Goal: Task Accomplishment & Management: Manage account settings

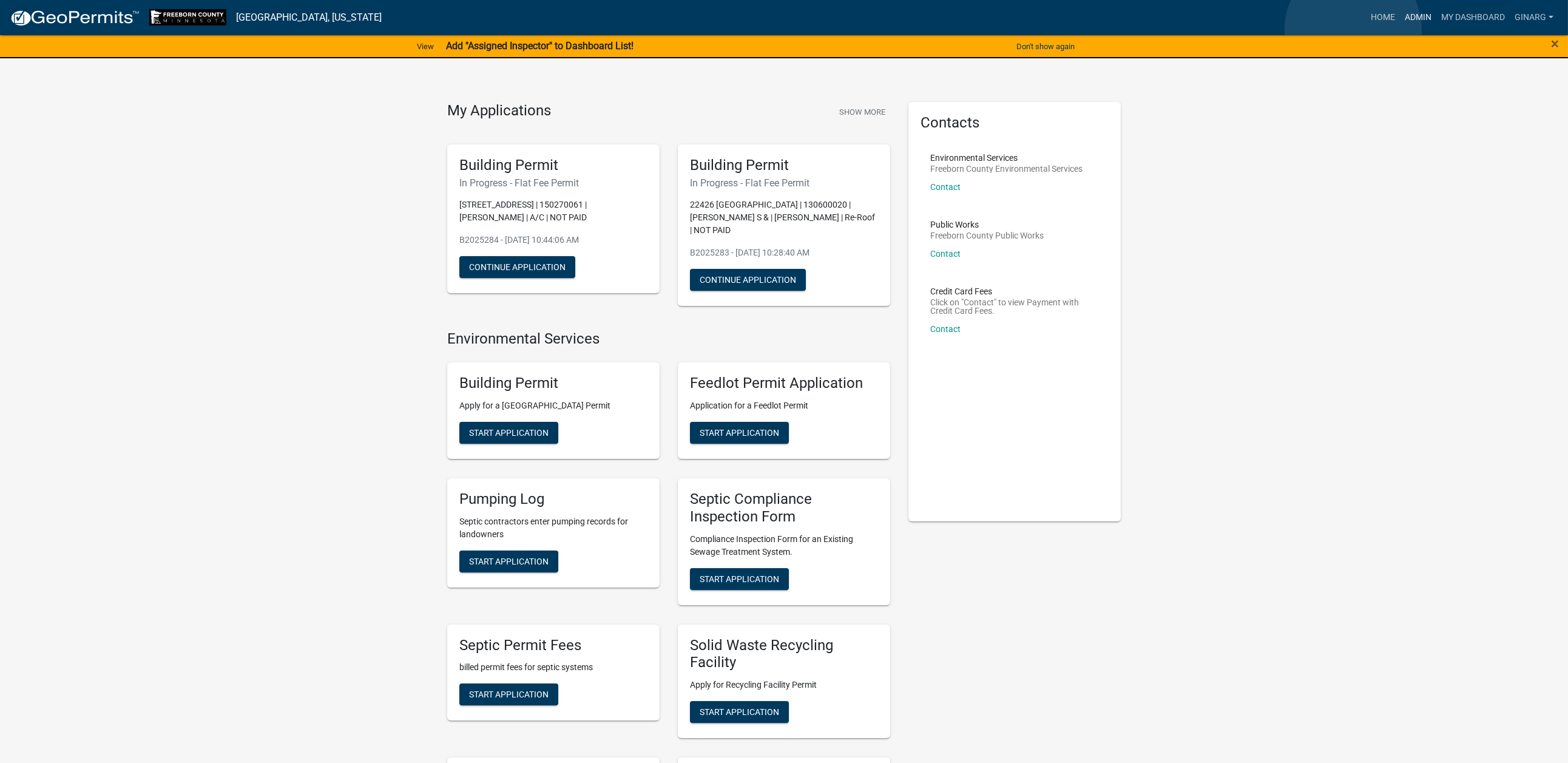
click at [1400, 29] on link "Admin" at bounding box center [1418, 17] width 37 height 23
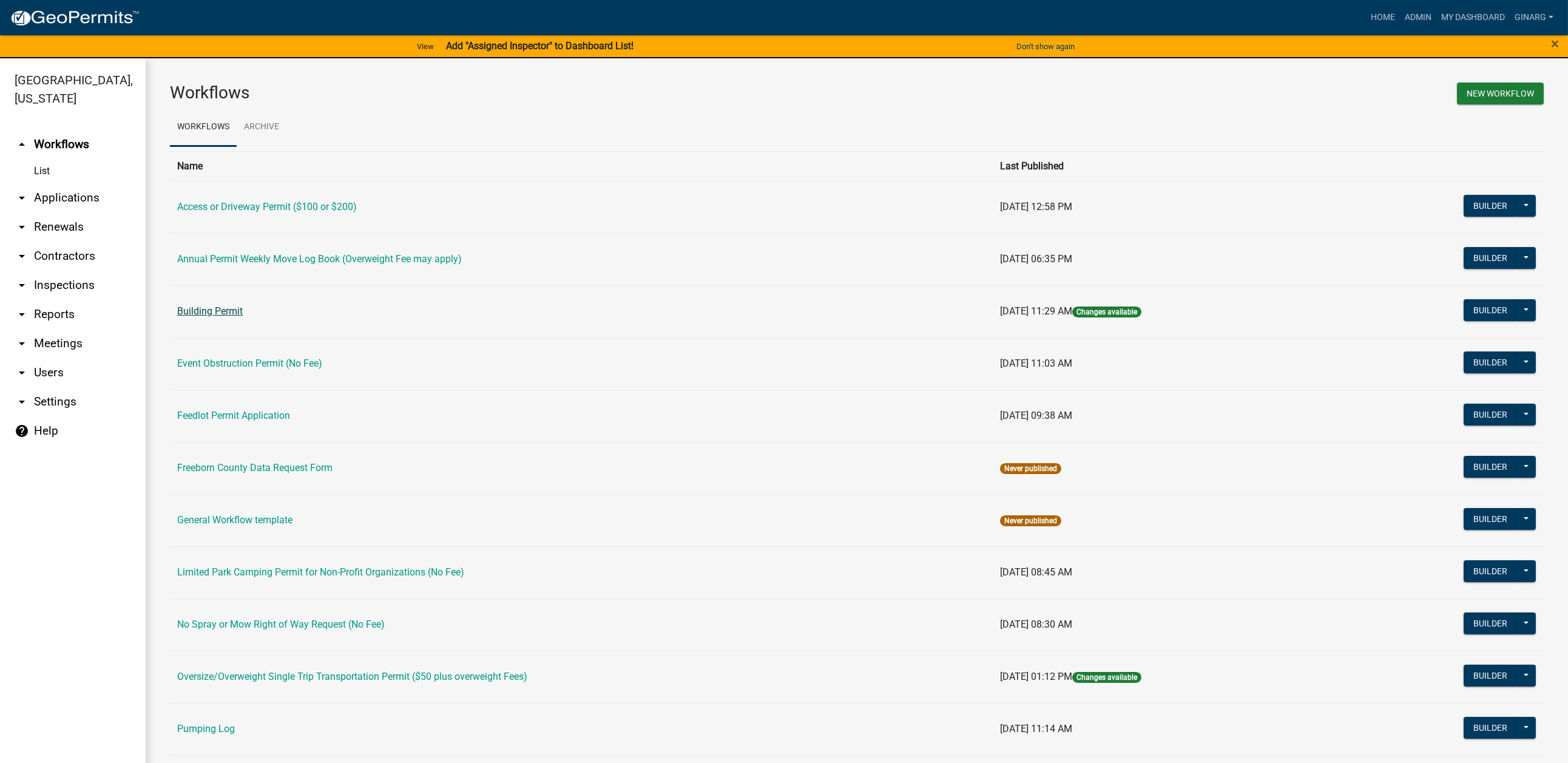
click at [233, 317] on link "Building Permit" at bounding box center [210, 311] width 66 height 11
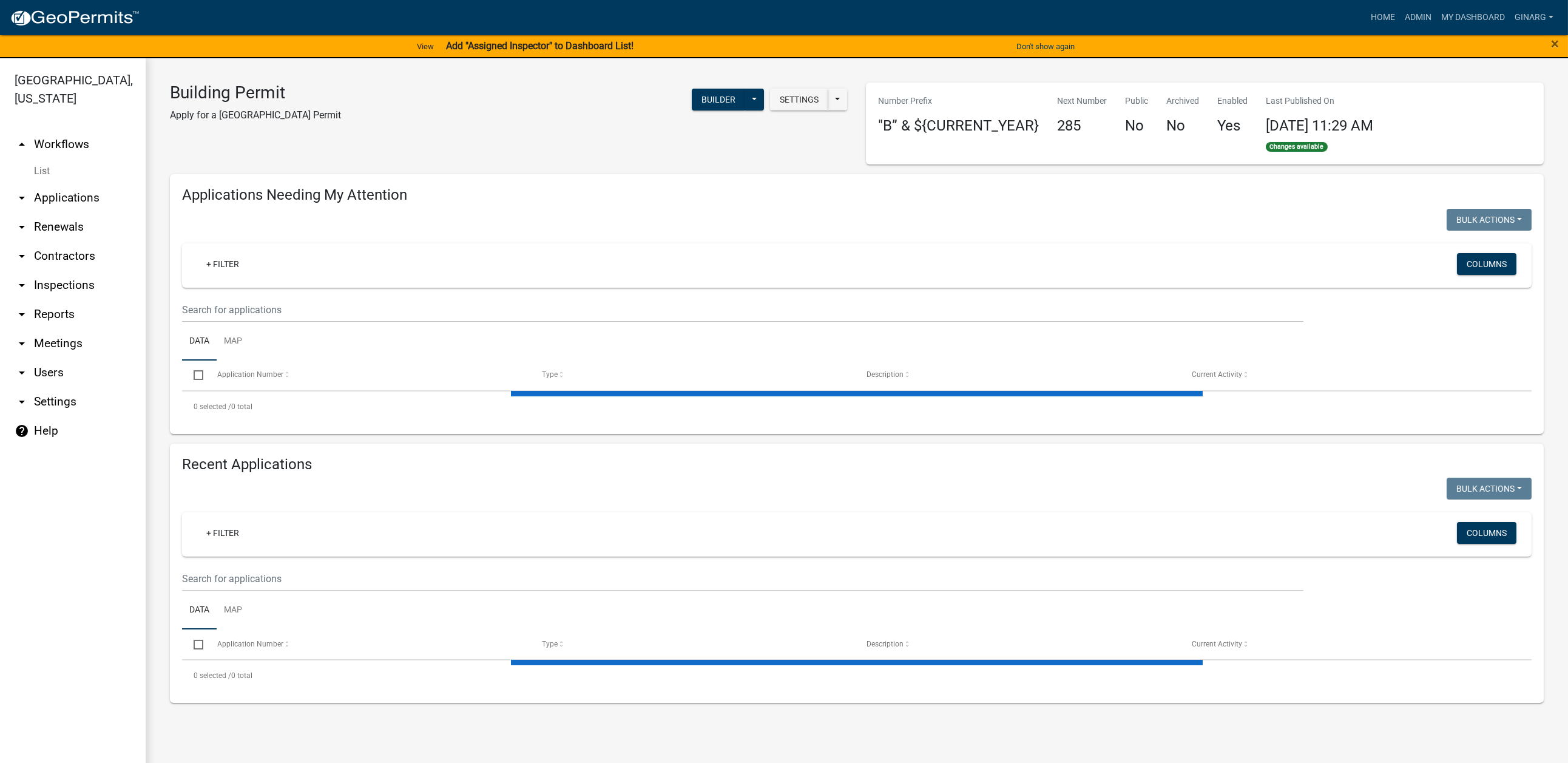
select select "3: 100"
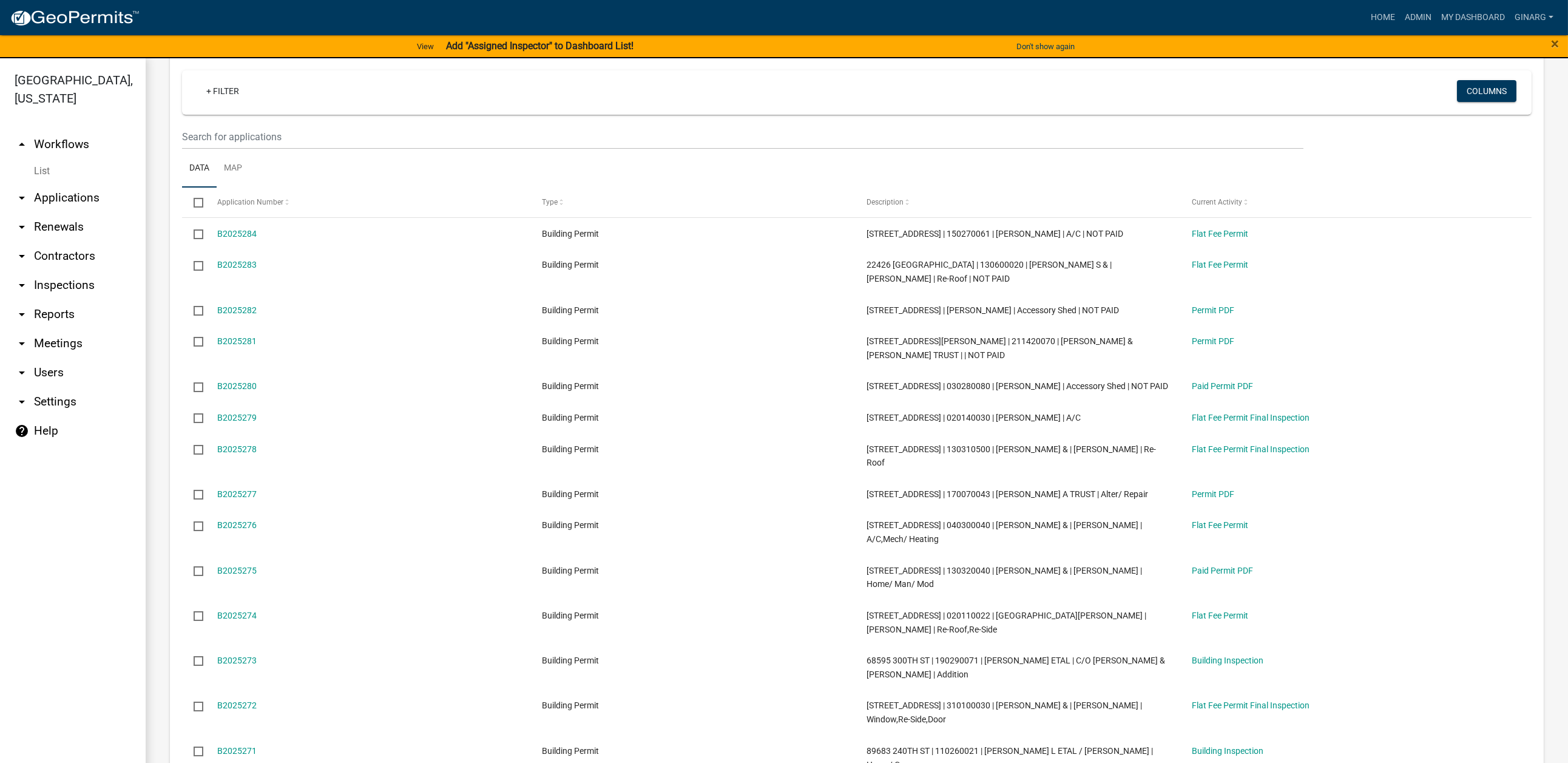
scroll to position [1092, 0]
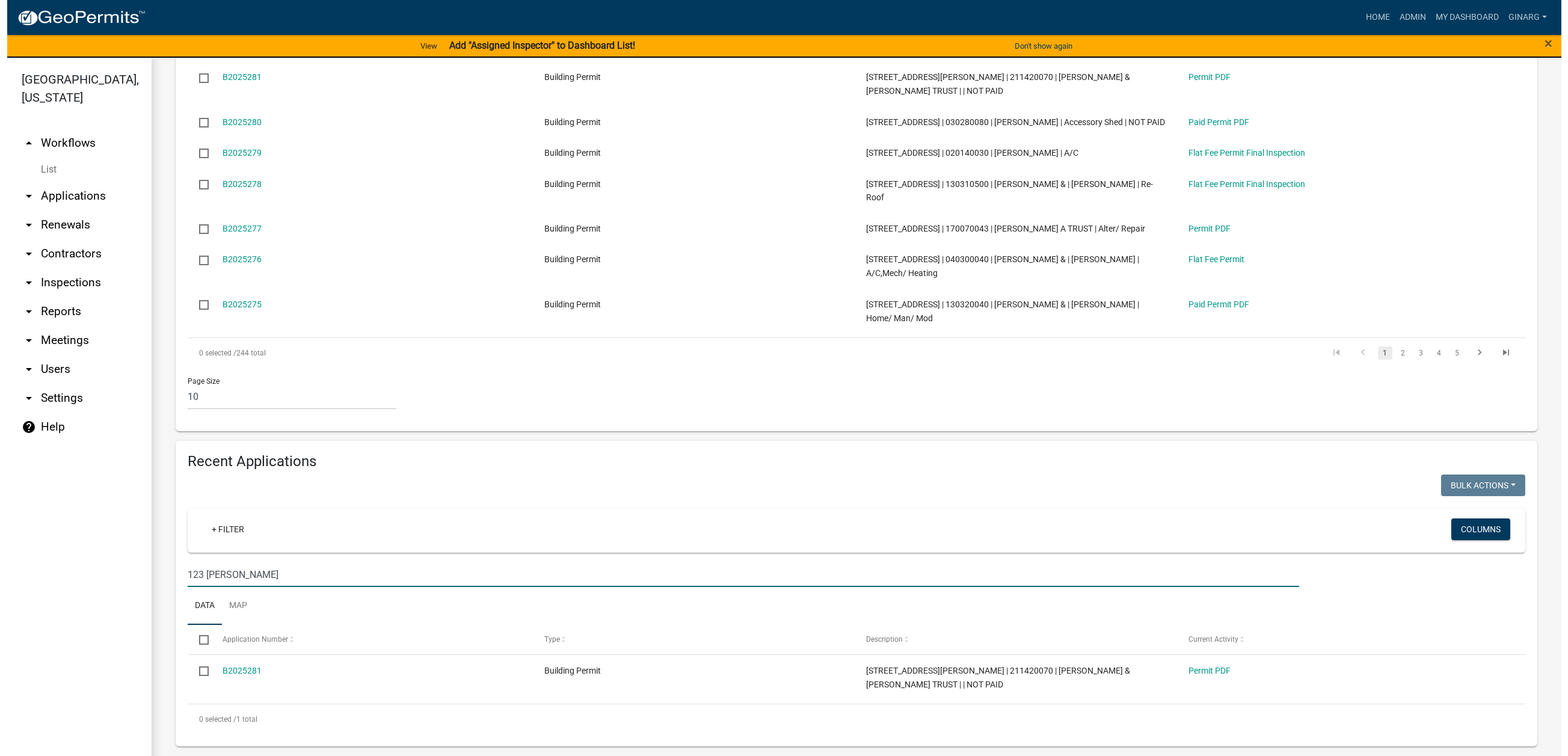
scroll to position [896, 0]
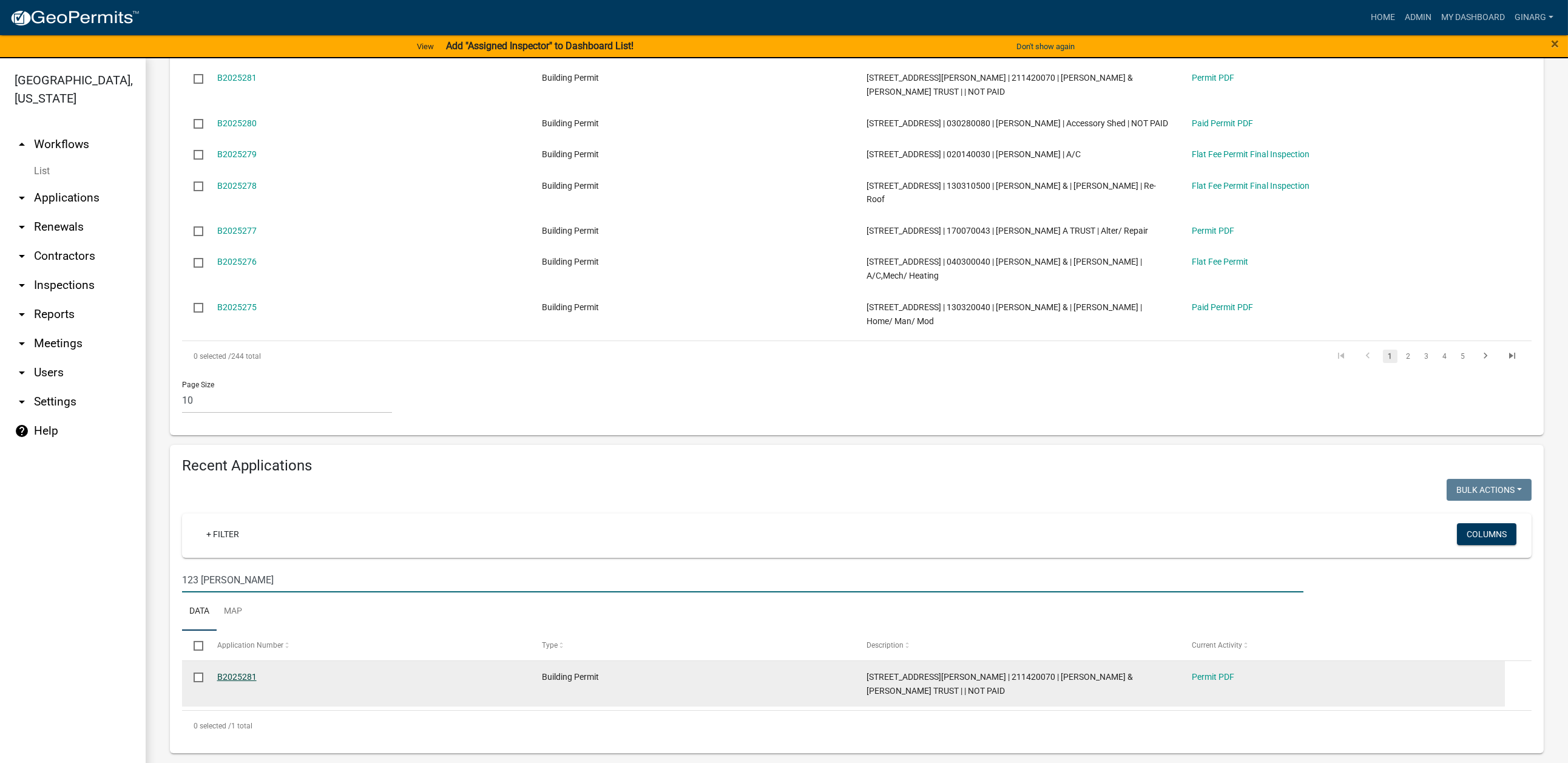
type input "123 wilson"
click at [257, 673] on link "B2025281" at bounding box center [236, 677] width 39 height 10
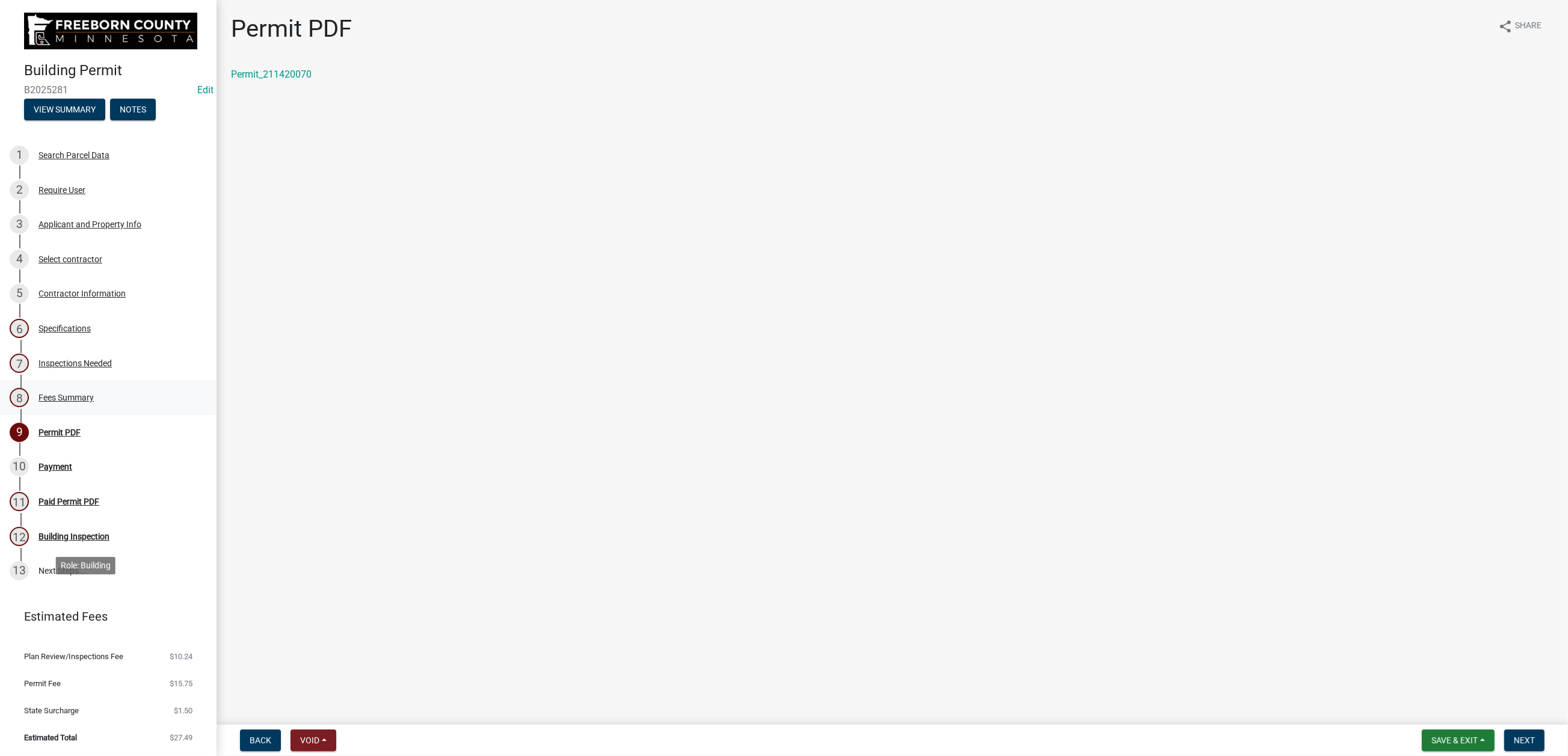
click at [94, 402] on div "Fees Summary" at bounding box center [66, 397] width 55 height 9
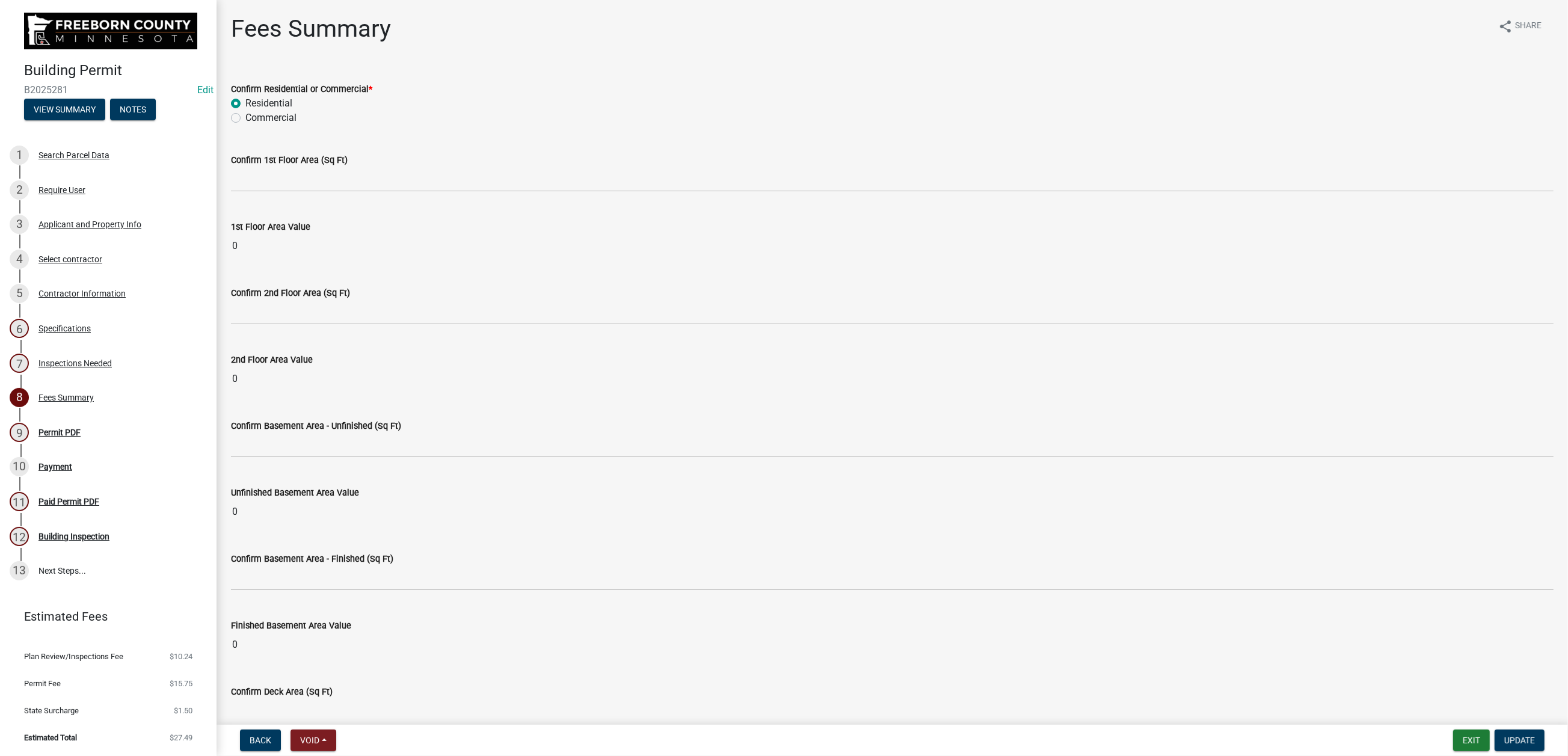
scroll to position [361, 0]
click at [72, 463] on div "Payment" at bounding box center [55, 466] width 34 height 9
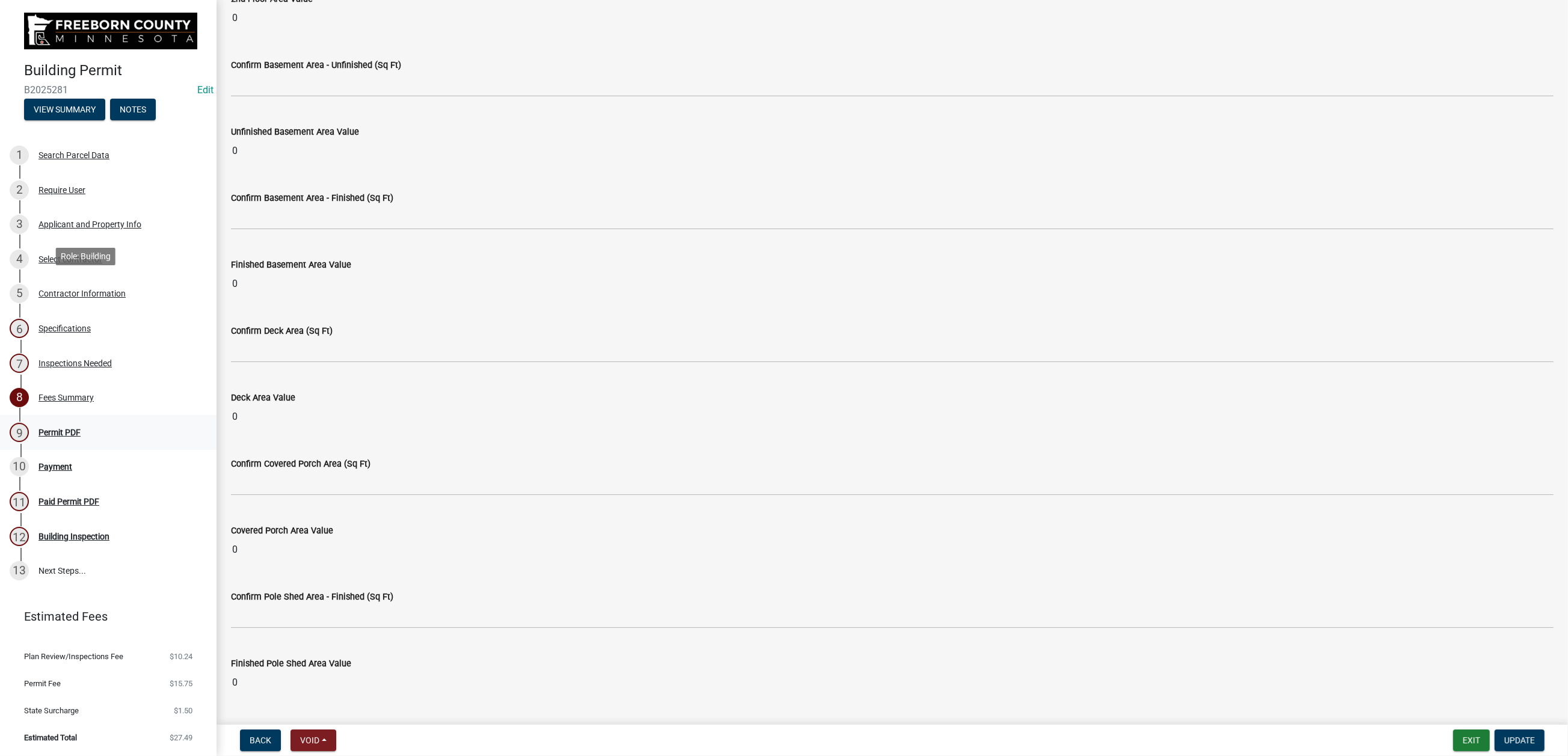
click at [80, 428] on div "Permit PDF" at bounding box center [59, 432] width 42 height 9
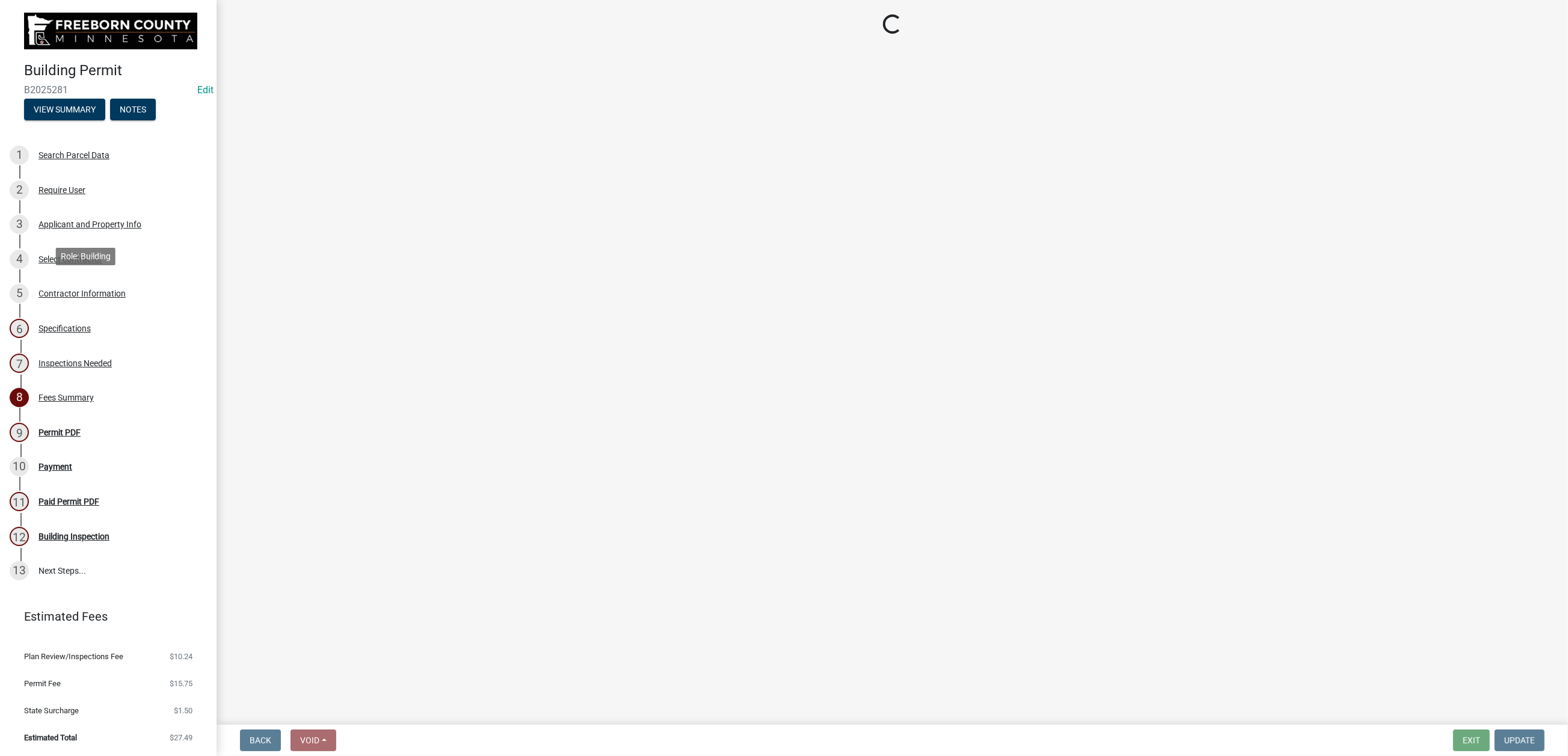
scroll to position [0, 0]
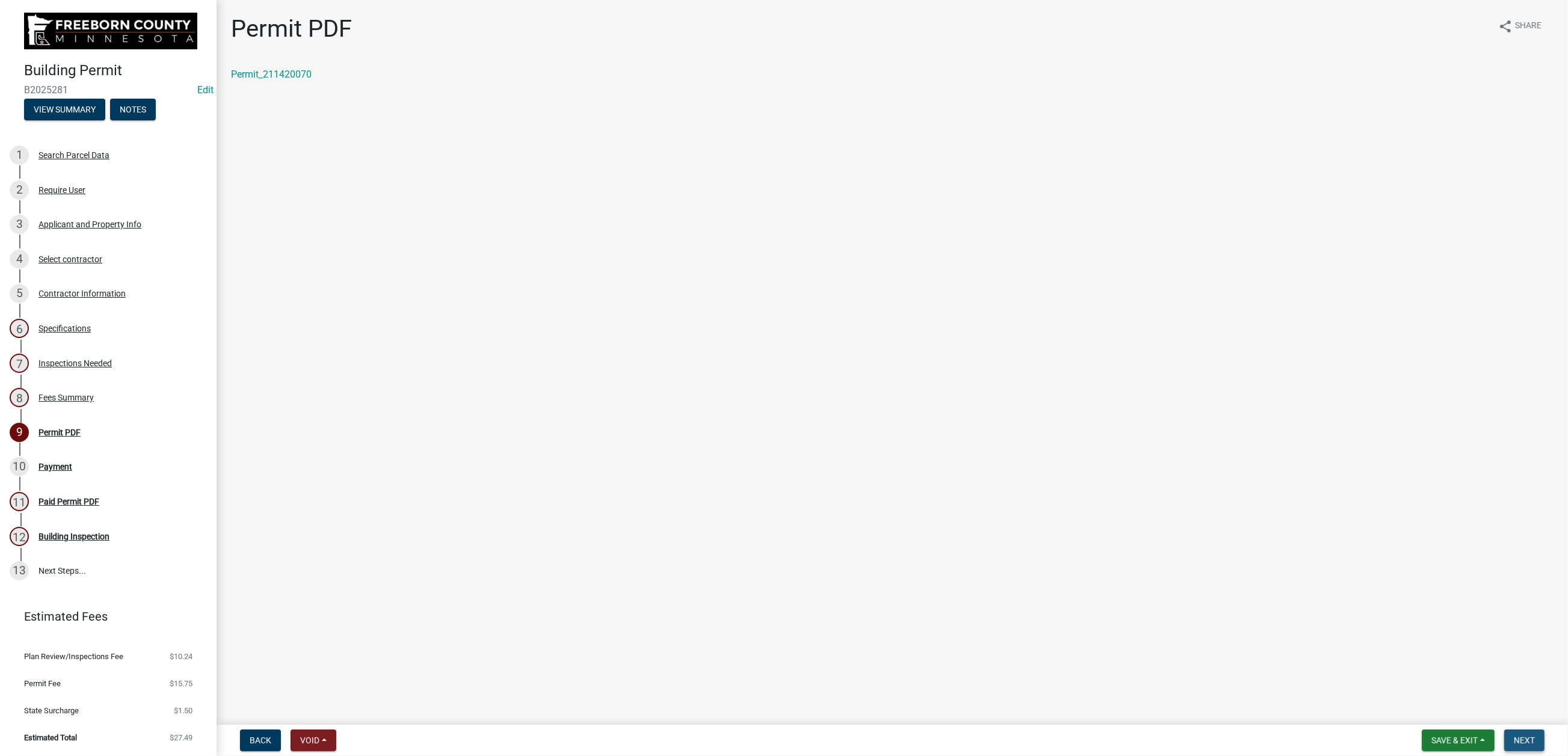
click at [1514, 736] on span "Next" at bounding box center [1525, 740] width 21 height 10
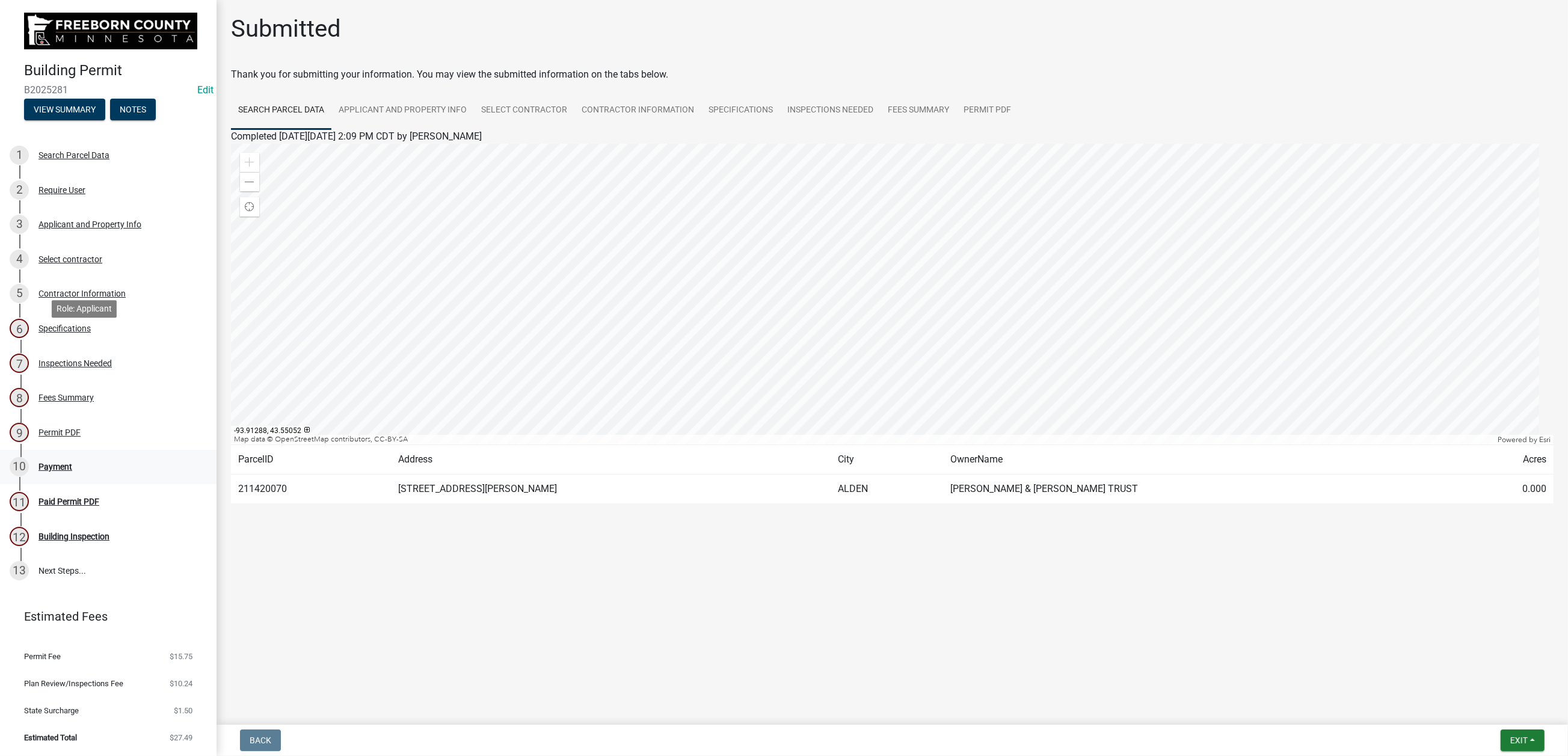
click at [72, 463] on div "Payment" at bounding box center [55, 466] width 34 height 9
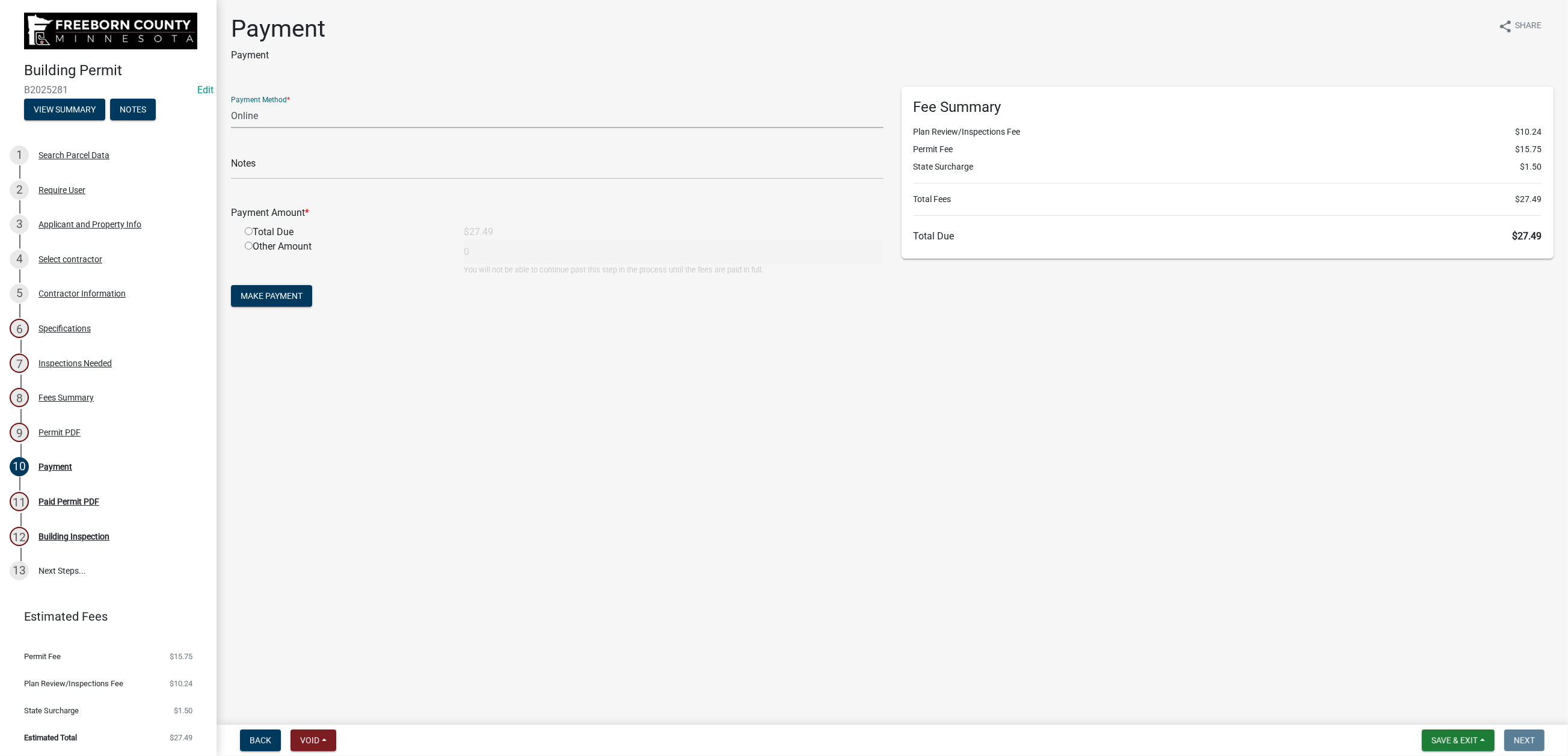
click at [486, 128] on select "Credit Card POS Check Cash Online" at bounding box center [557, 115] width 653 height 24
select select "1: 0"
click at [238, 128] on select "Credit Card POS Check Cash Online" at bounding box center [557, 115] width 653 height 24
click at [253, 235] on input "radio" at bounding box center [249, 232] width 8 height 8
radio input "true"
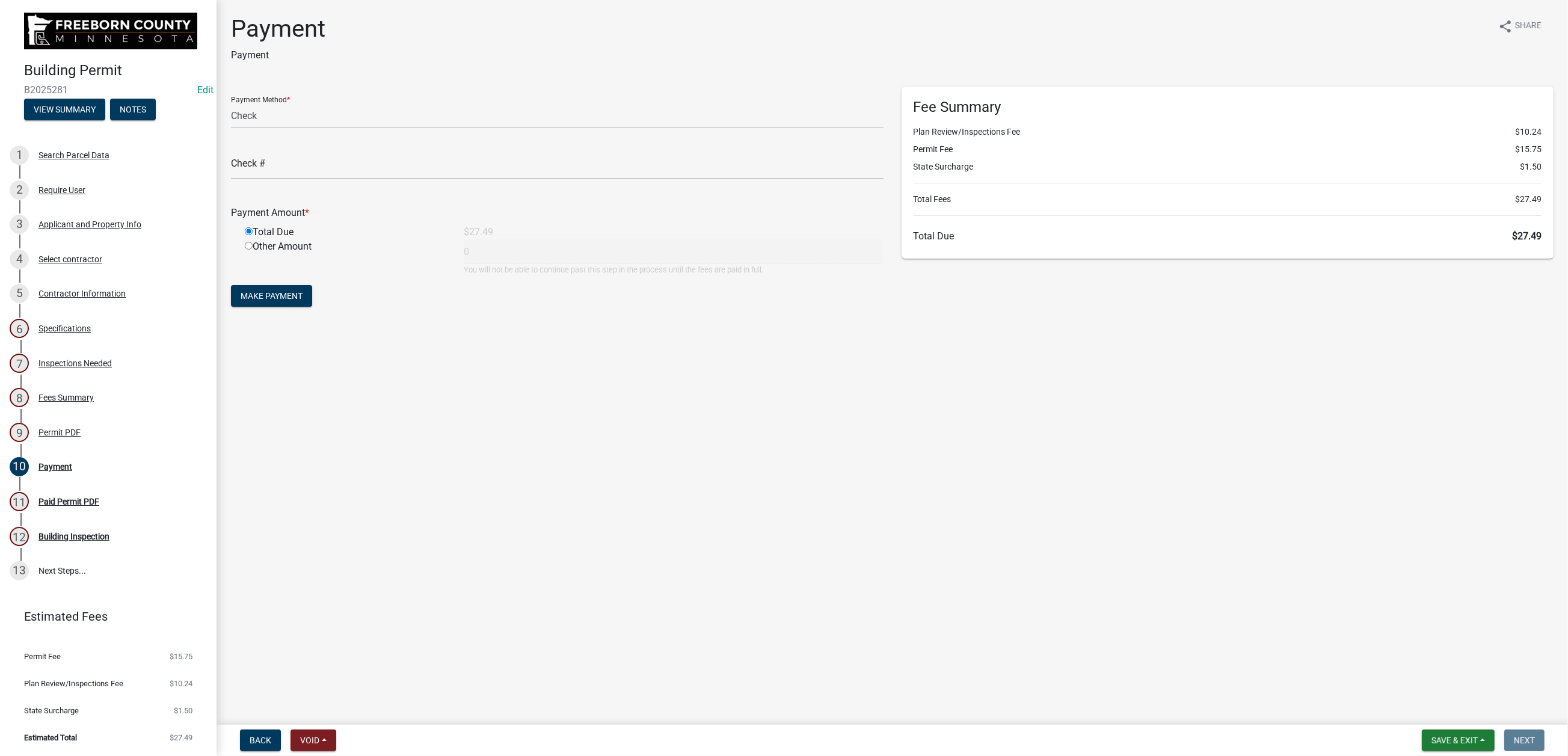
type input "27.49"
click at [324, 179] on input "text" at bounding box center [557, 166] width 653 height 24
type input "6611"
click at [312, 307] on button "Make Payment" at bounding box center [271, 295] width 81 height 22
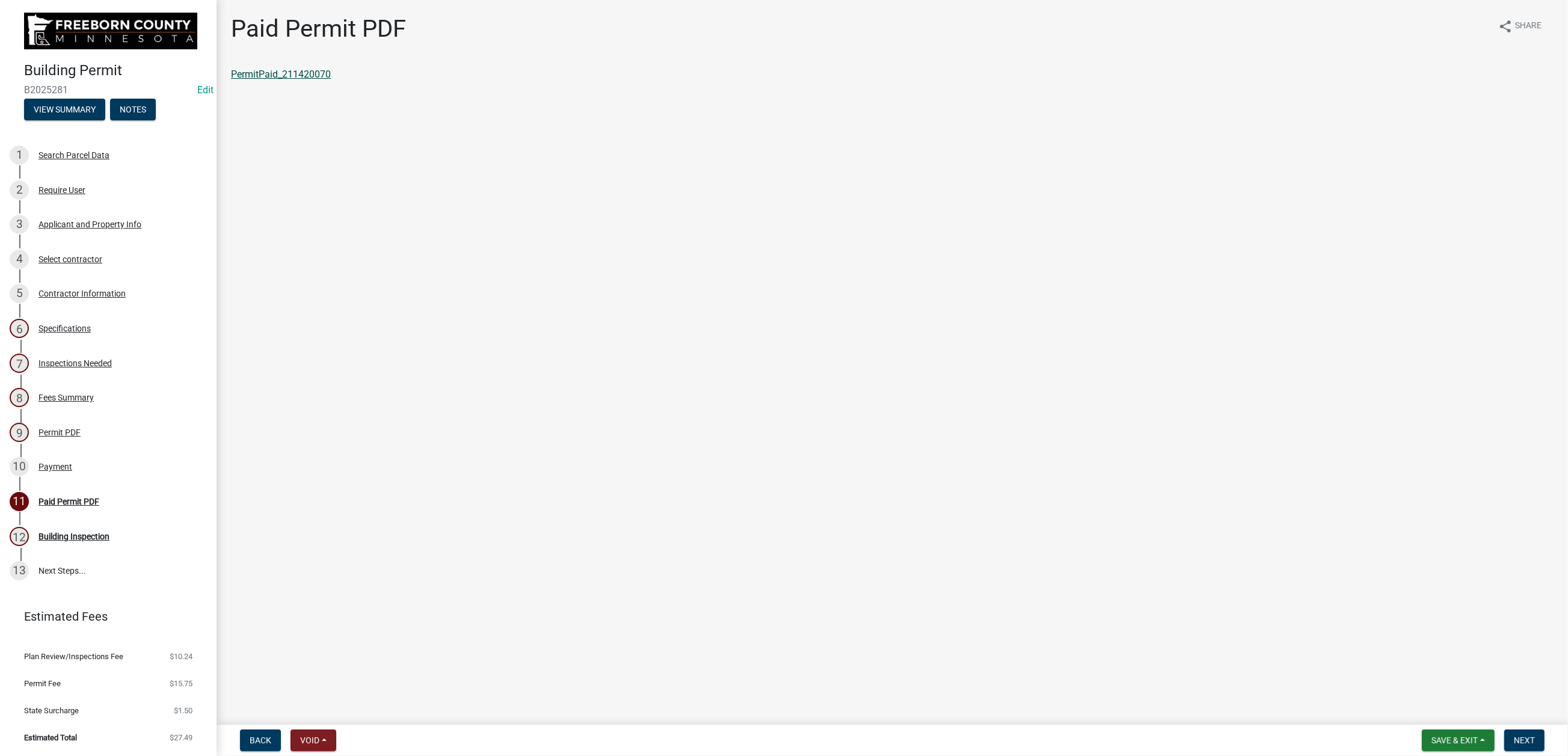
click at [268, 80] on link "PermitPaid_211420070" at bounding box center [281, 74] width 100 height 11
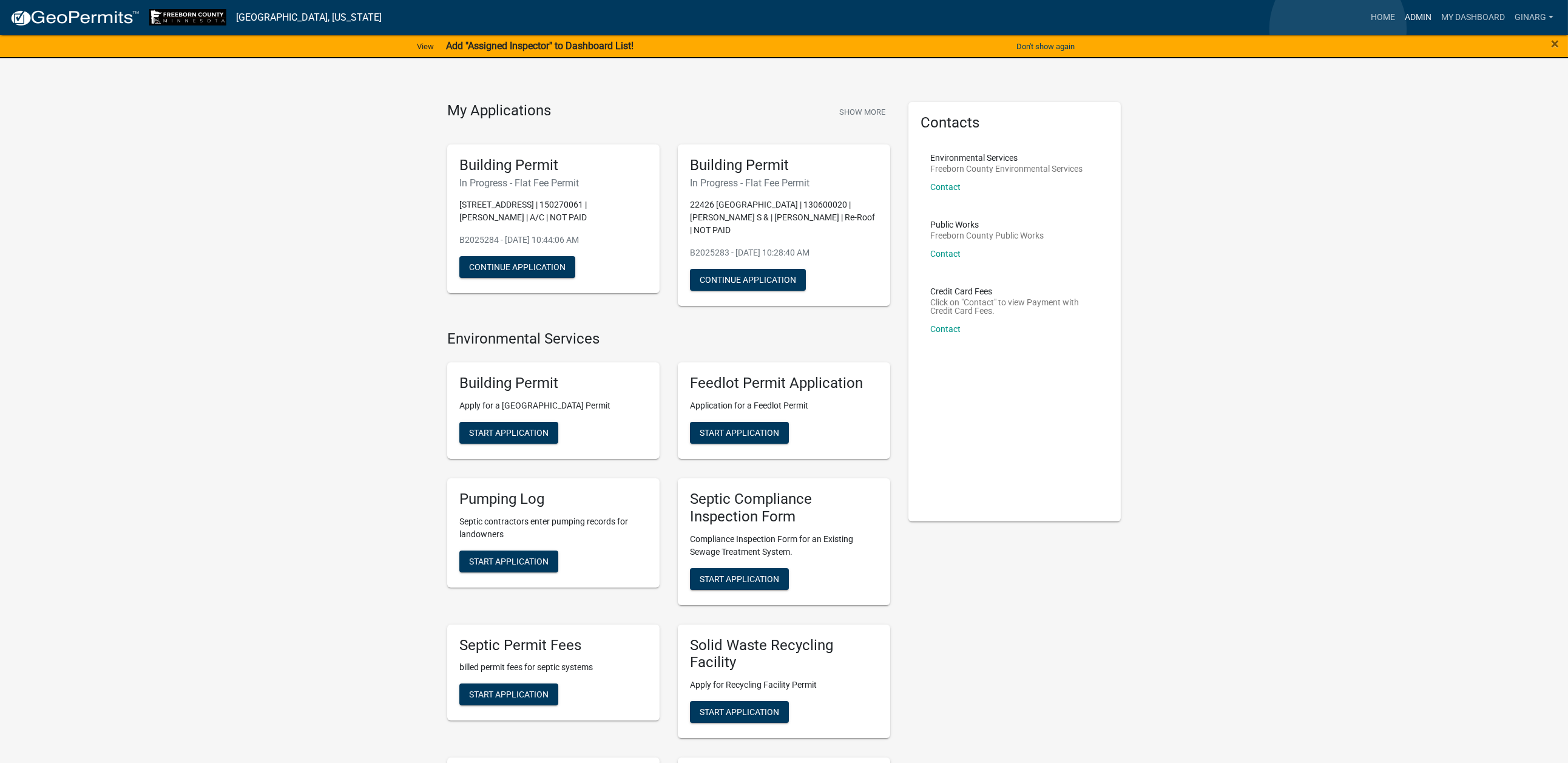
click at [1400, 29] on link "Admin" at bounding box center [1418, 17] width 37 height 23
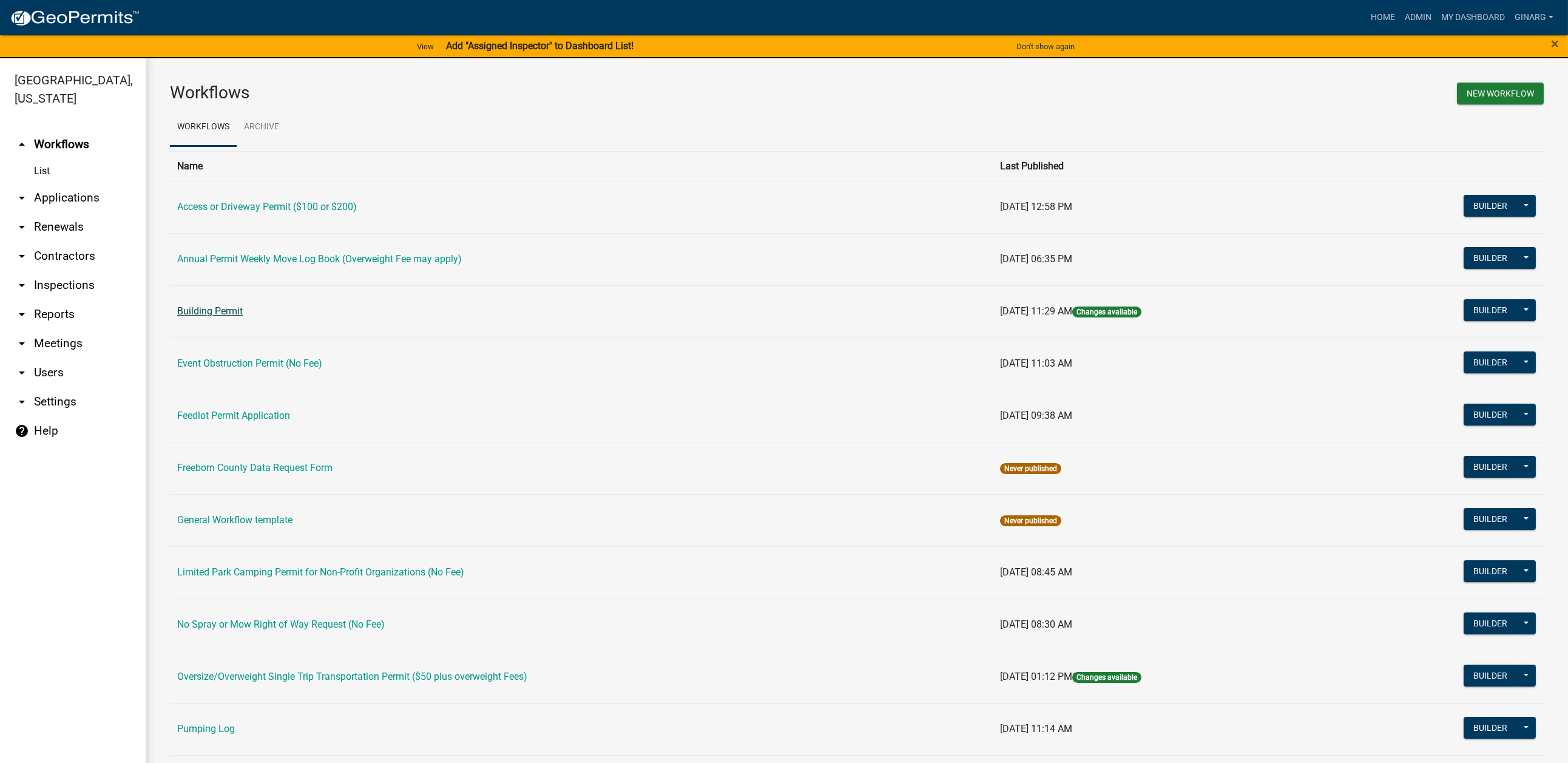
click at [243, 317] on link "Building Permit" at bounding box center [210, 311] width 66 height 11
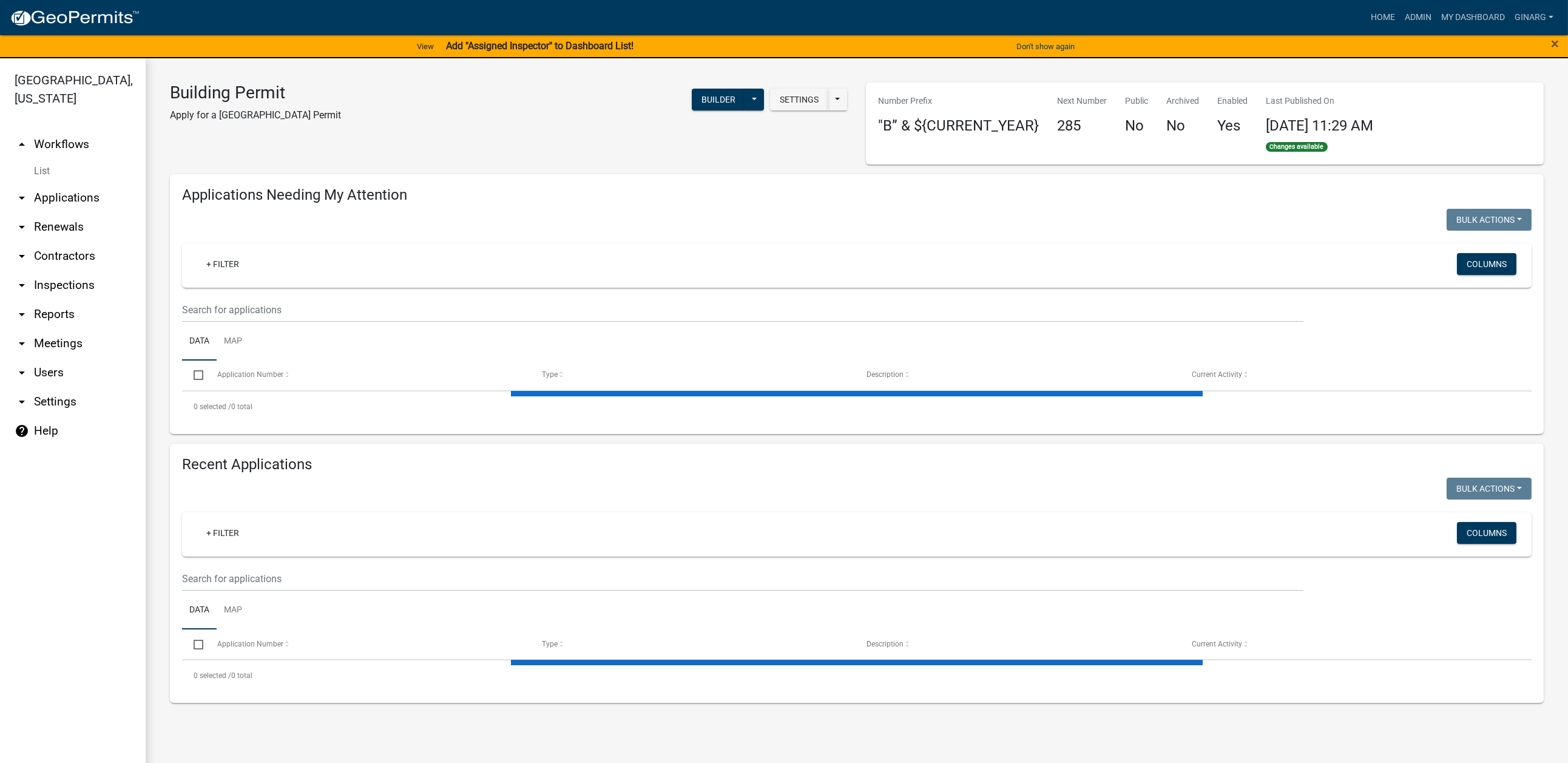
select select "3: 100"
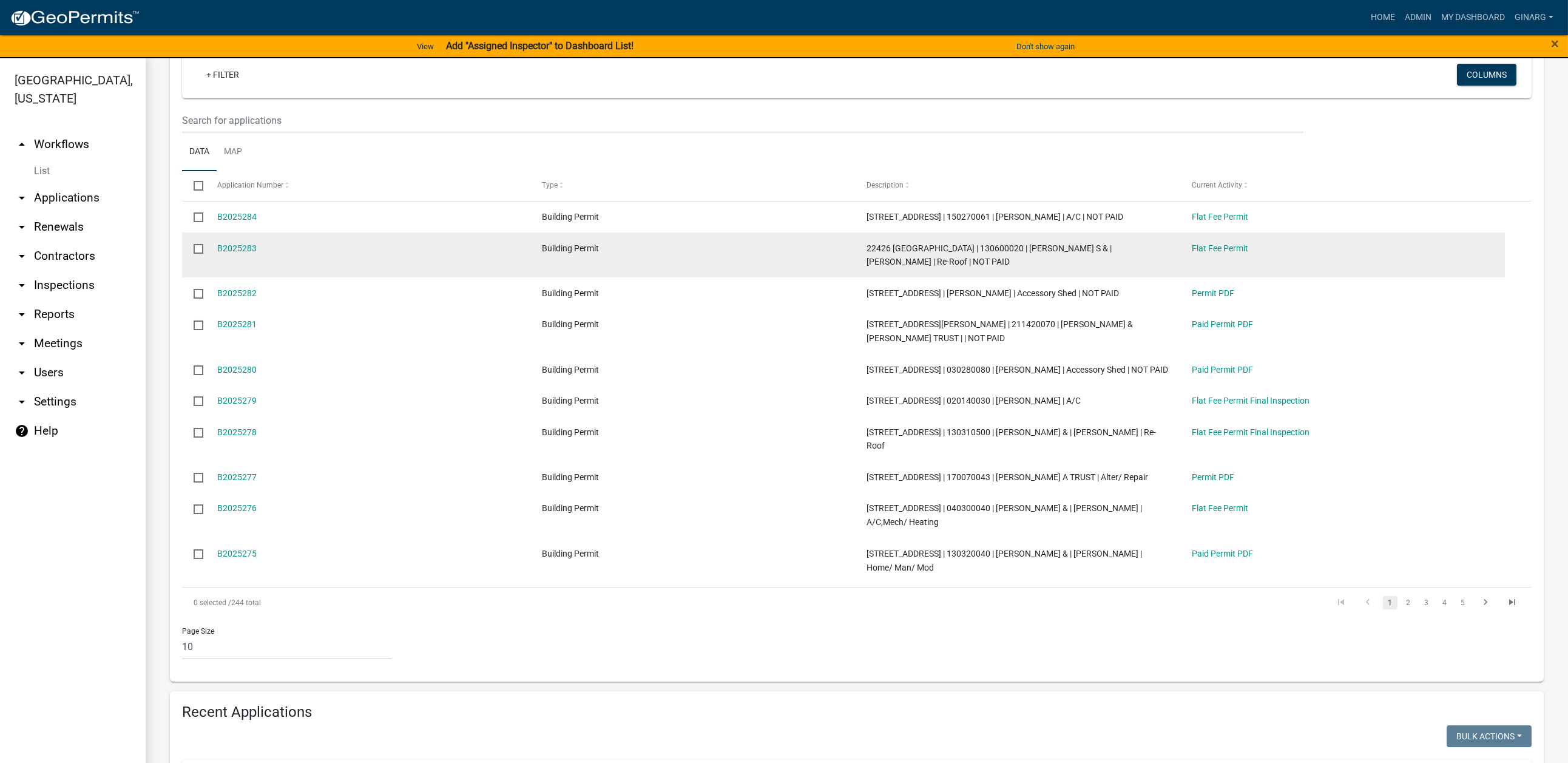
scroll to position [273, 0]
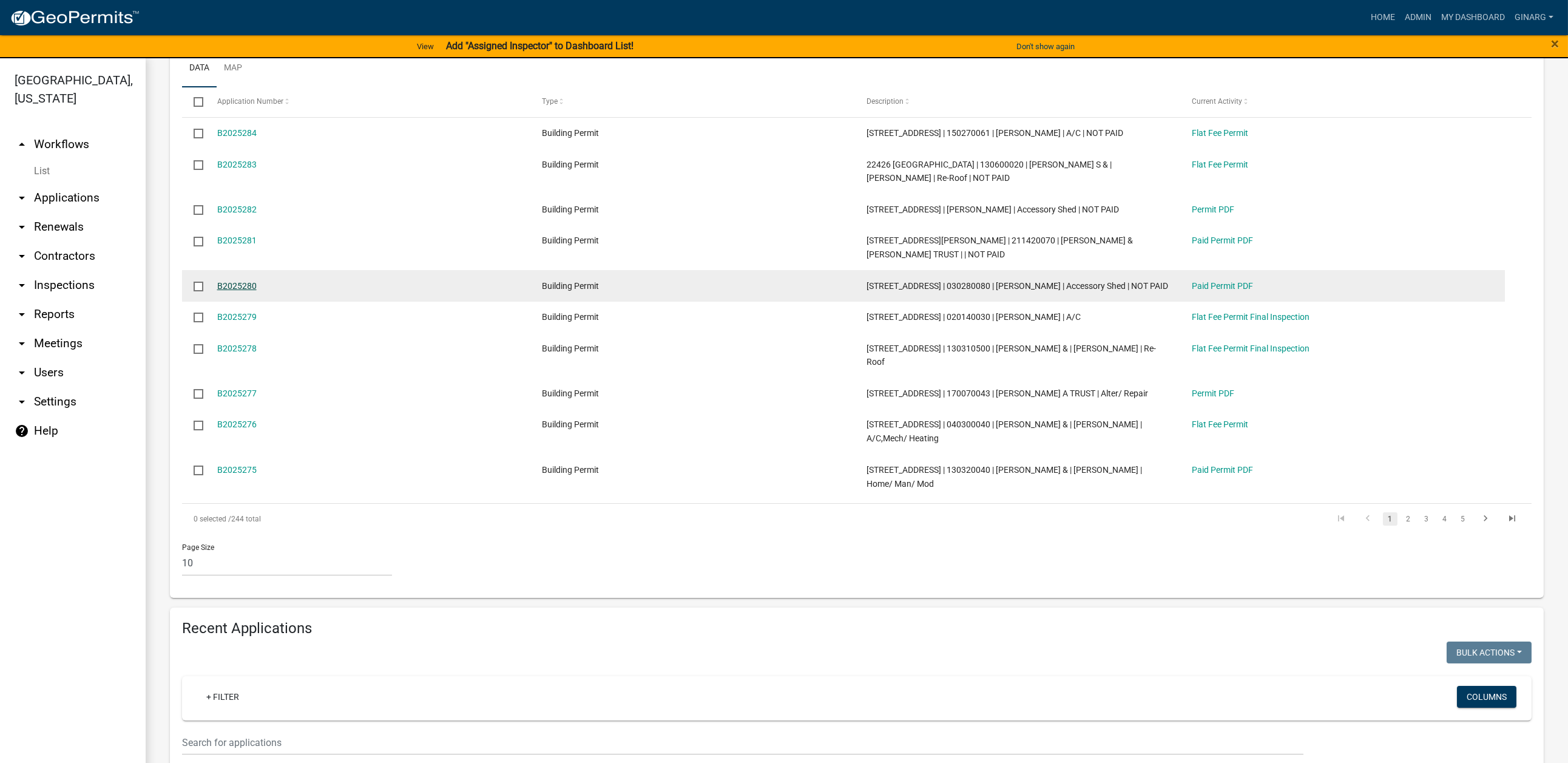
click at [257, 291] on link "B2025280" at bounding box center [236, 286] width 39 height 10
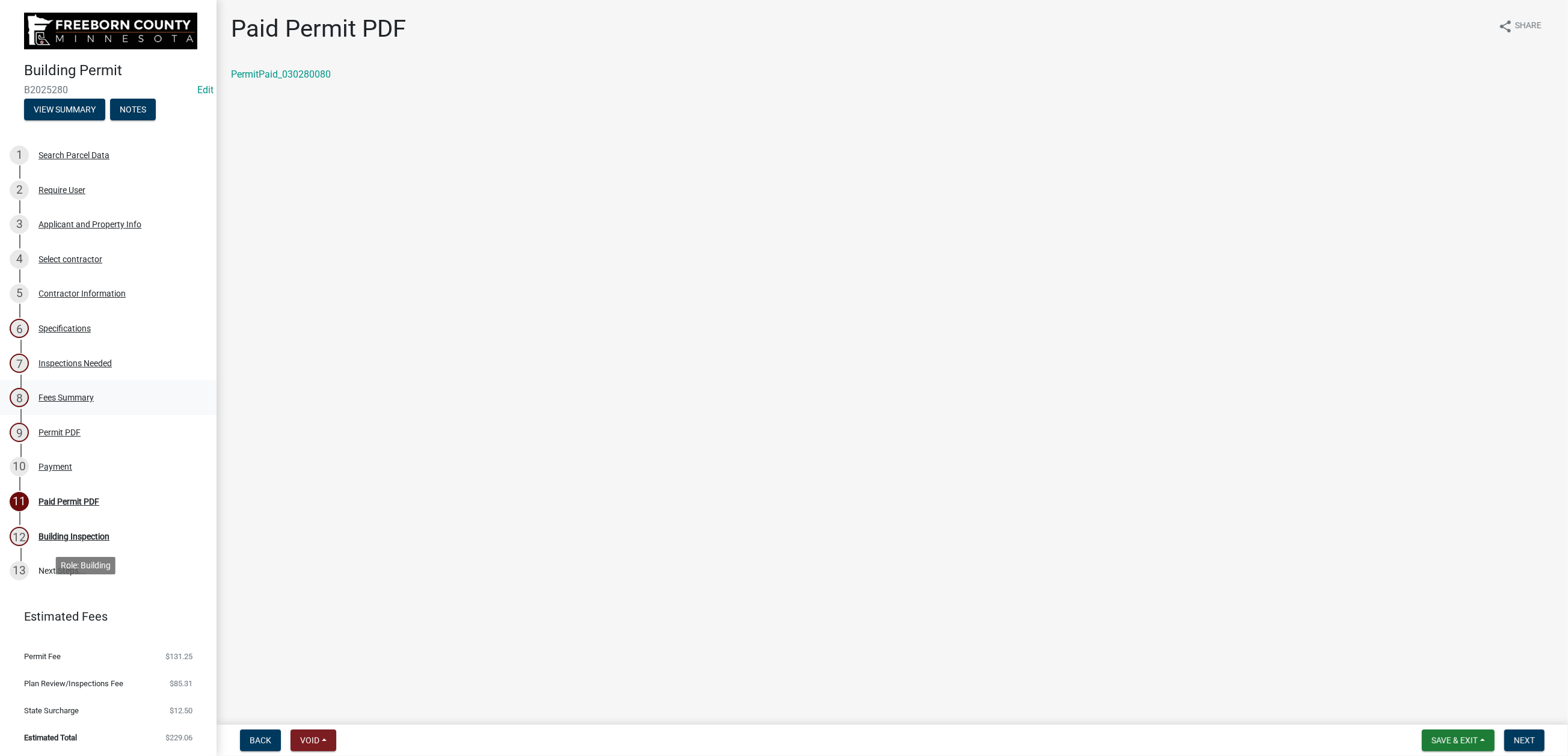
click at [94, 402] on div "Fees Summary" at bounding box center [66, 397] width 55 height 9
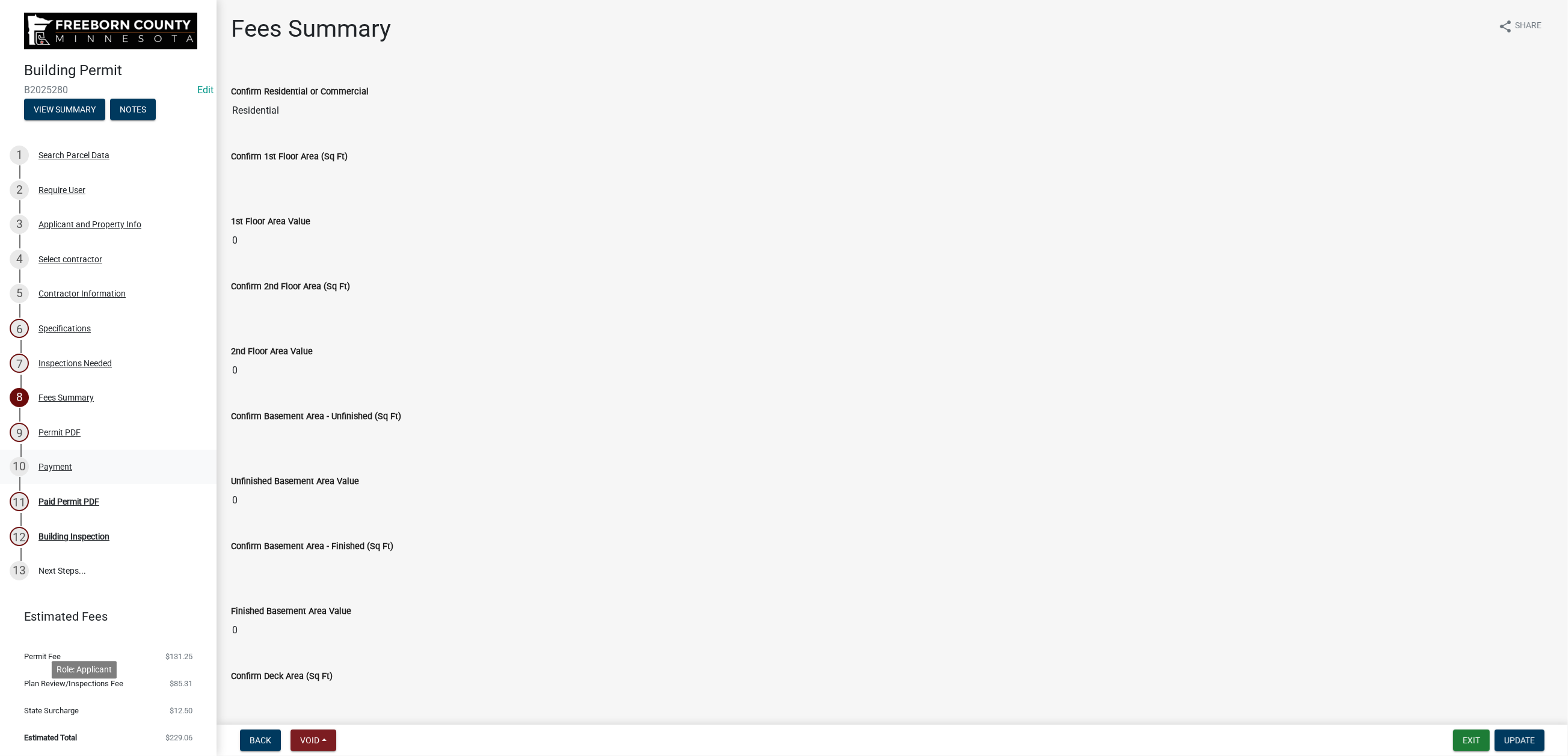
click at [72, 471] on div "Payment" at bounding box center [55, 466] width 34 height 9
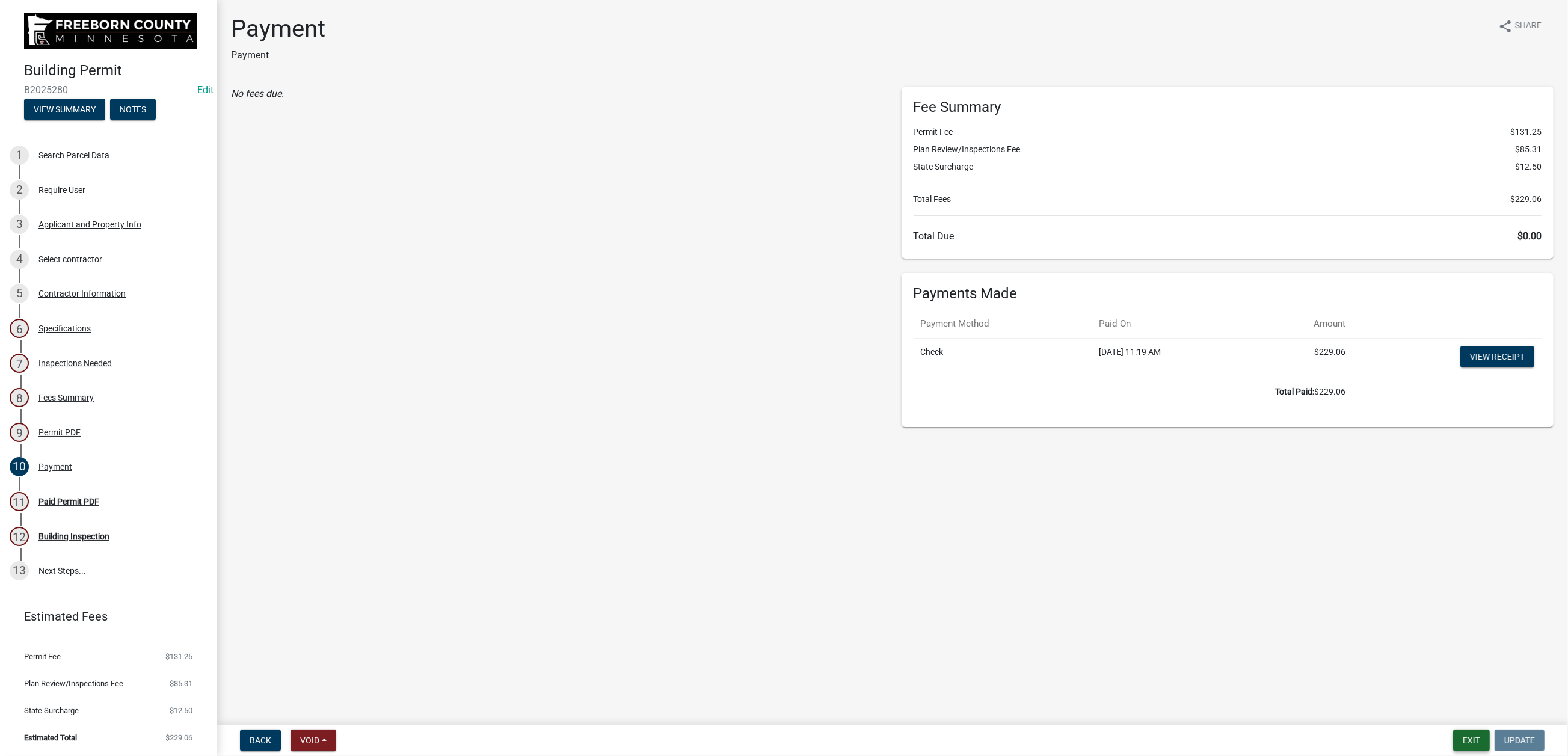
click at [1453, 730] on button "Exit" at bounding box center [1471, 740] width 37 height 22
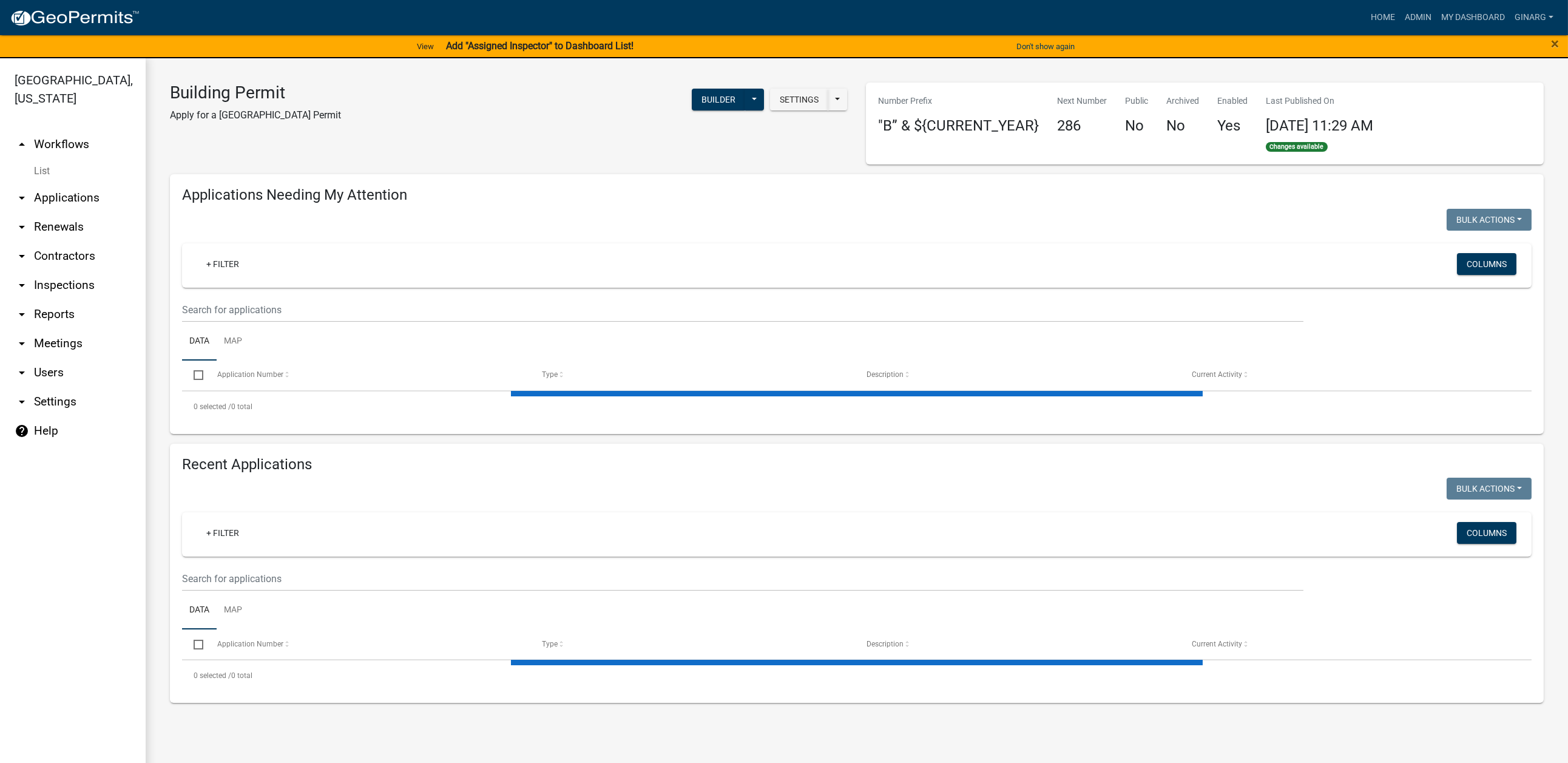
select select "3: 100"
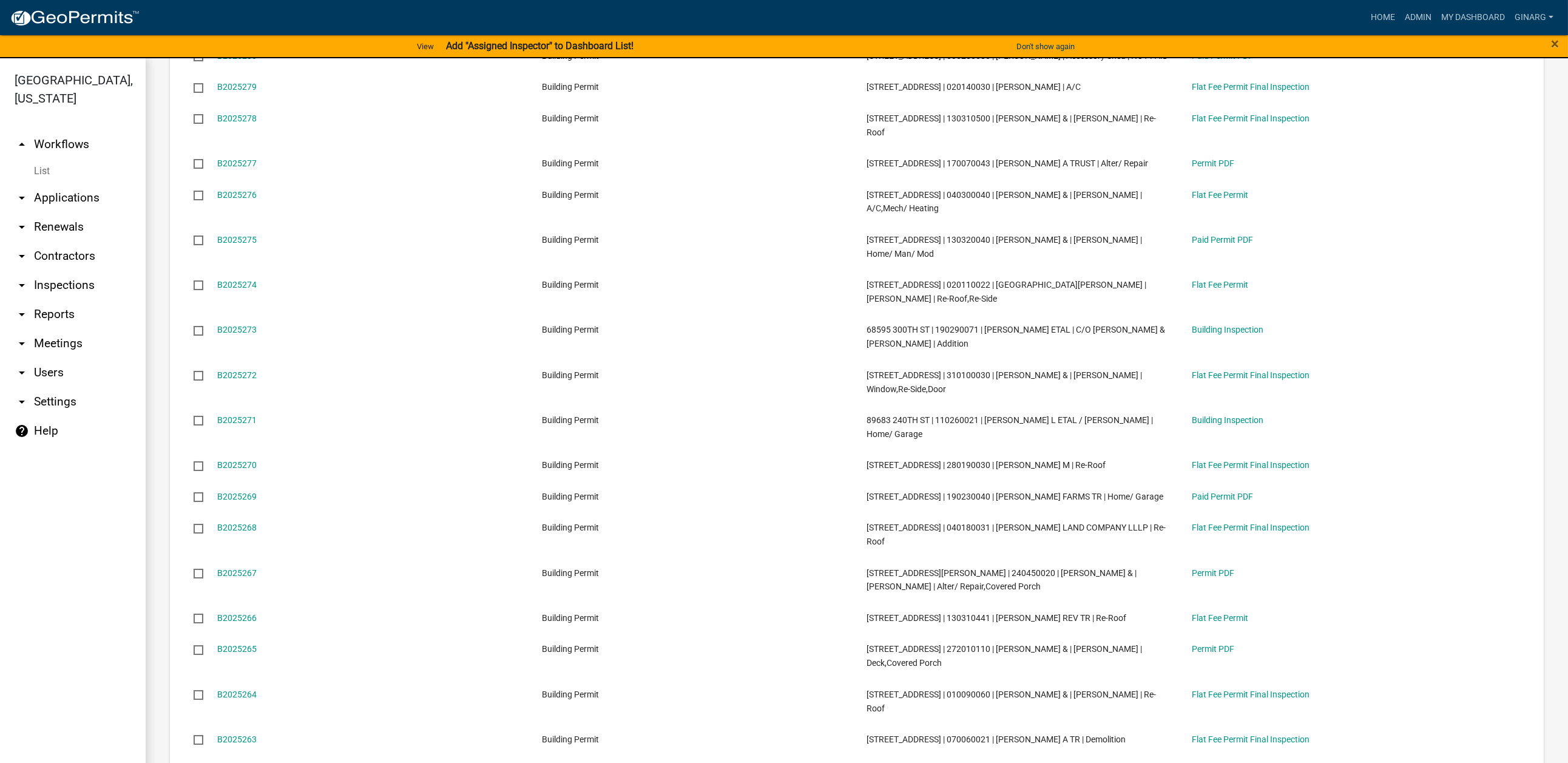
scroll to position [1275, 0]
